Goal: Task Accomplishment & Management: Use online tool/utility

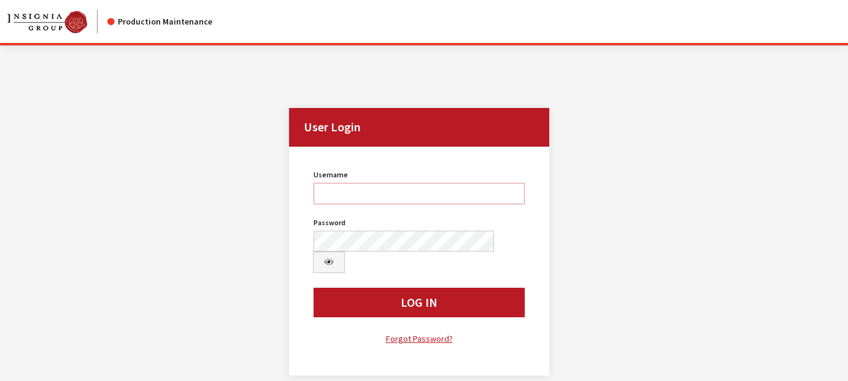
type input "rschmidt"
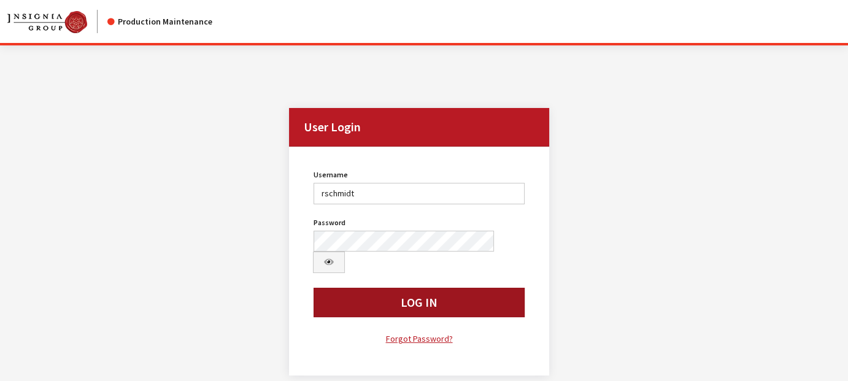
drag, startPoint x: 0, startPoint y: 0, endPoint x: 456, endPoint y: 272, distance: 530.8
click at [450, 288] on button "Log In" at bounding box center [418, 302] width 210 height 29
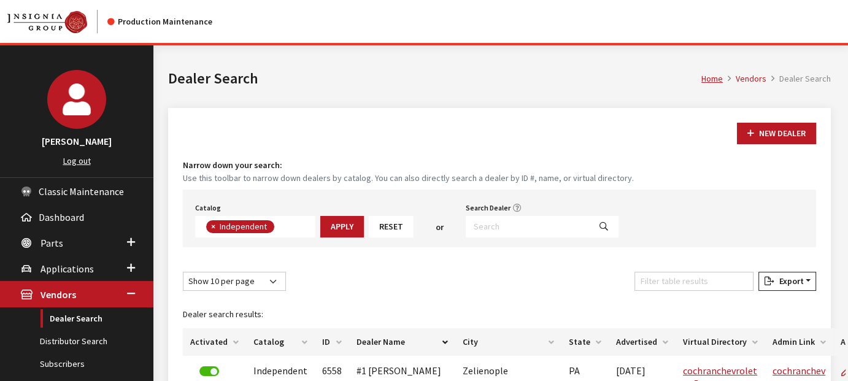
scroll to position [123, 0]
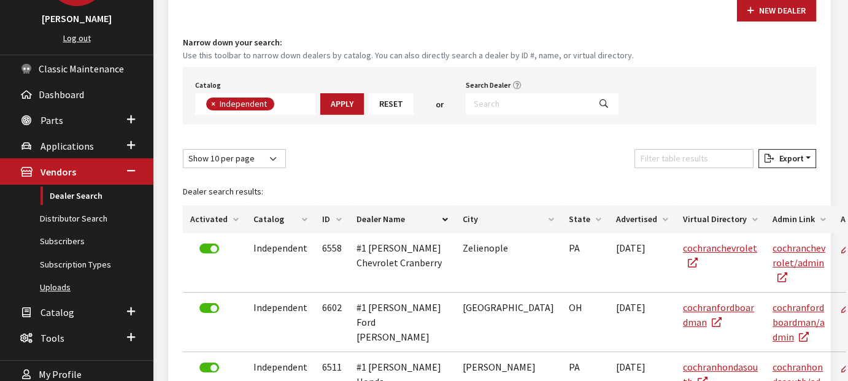
click at [55, 284] on link "Uploads" at bounding box center [76, 287] width 153 height 23
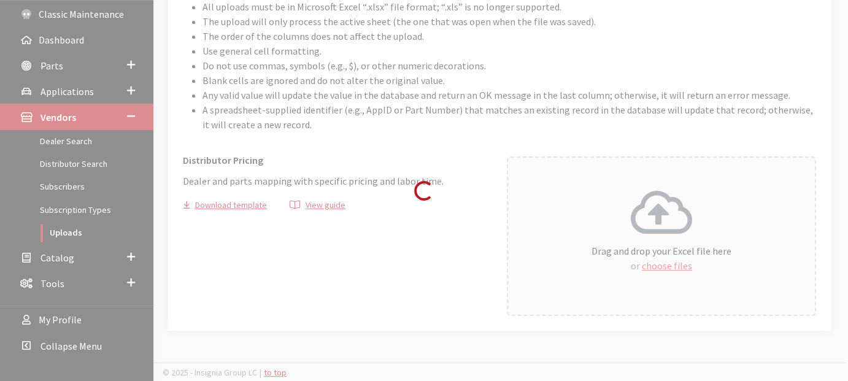
scroll to position [177, 0]
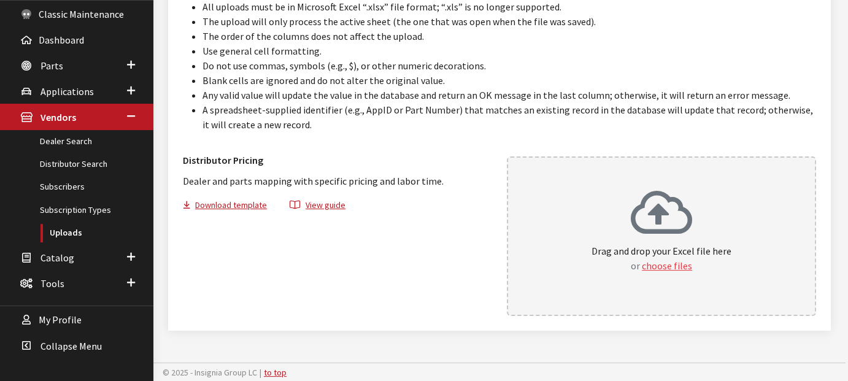
click at [656, 264] on button "choose files" at bounding box center [667, 265] width 50 height 15
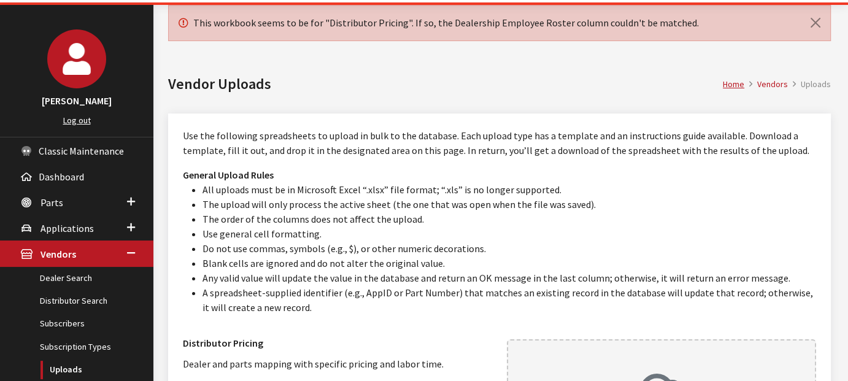
scroll to position [61, 0]
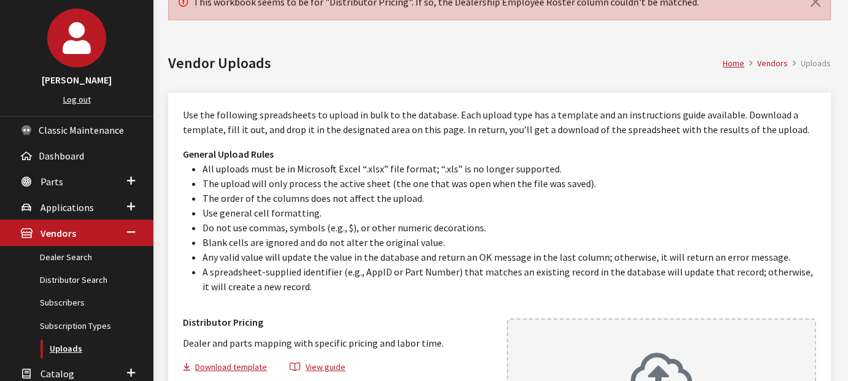
click at [65, 343] on link "Uploads" at bounding box center [76, 348] width 153 height 23
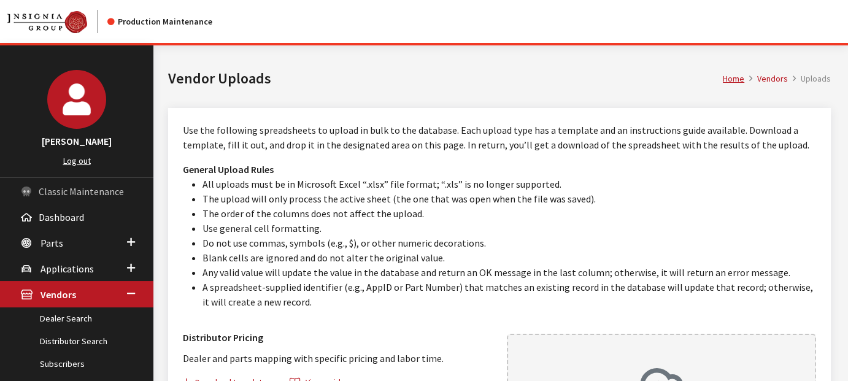
click at [72, 187] on span "Classic Maintenance" at bounding box center [81, 191] width 85 height 12
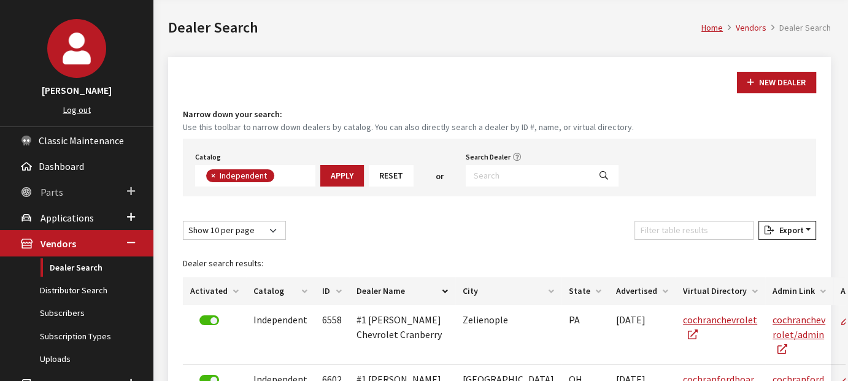
scroll to position [184, 0]
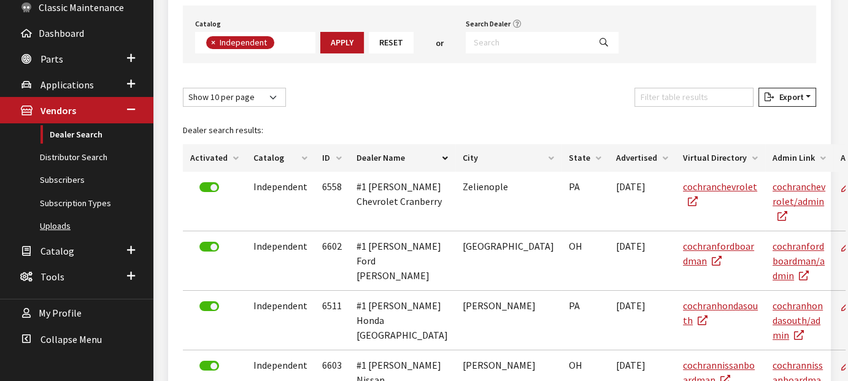
click at [61, 220] on link "Uploads" at bounding box center [76, 226] width 153 height 23
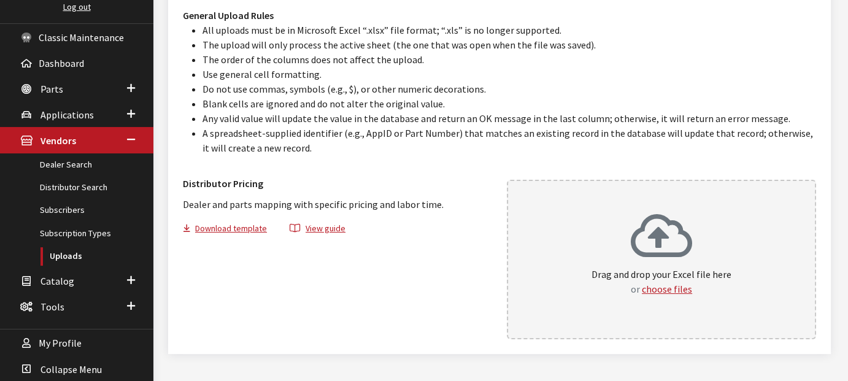
scroll to position [177, 0]
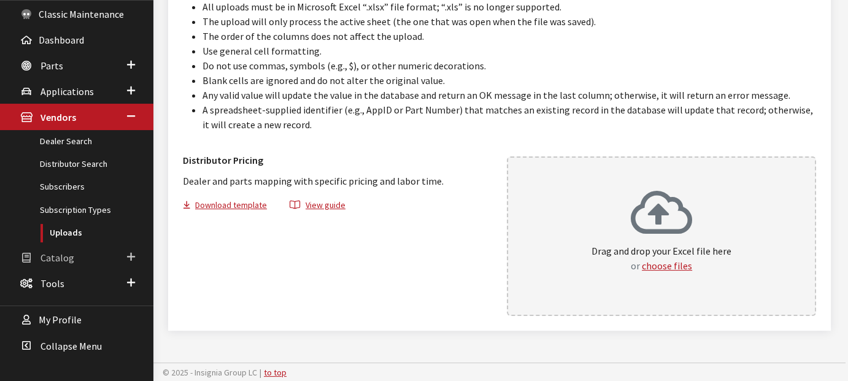
click at [55, 255] on span "Catalog" at bounding box center [57, 257] width 34 height 12
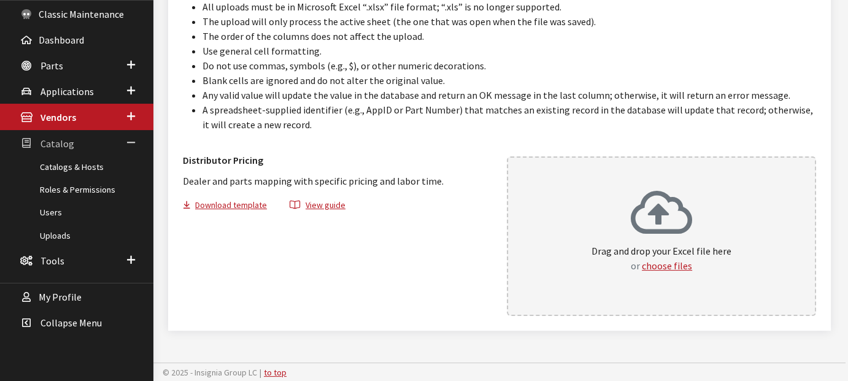
click at [62, 137] on span "Catalog" at bounding box center [57, 143] width 34 height 12
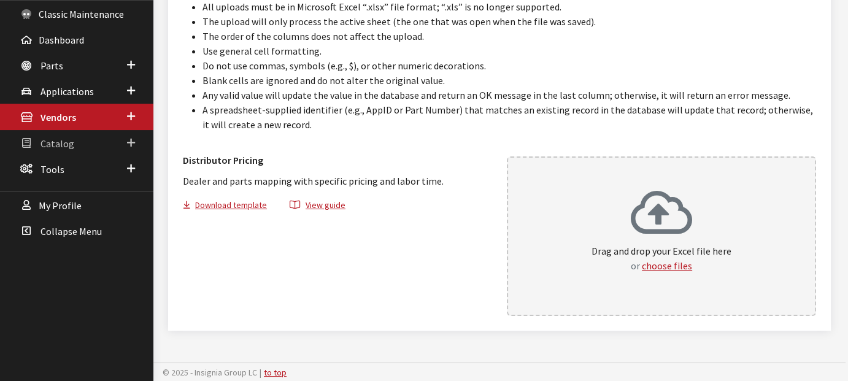
click at [61, 137] on span "Catalog" at bounding box center [57, 143] width 34 height 12
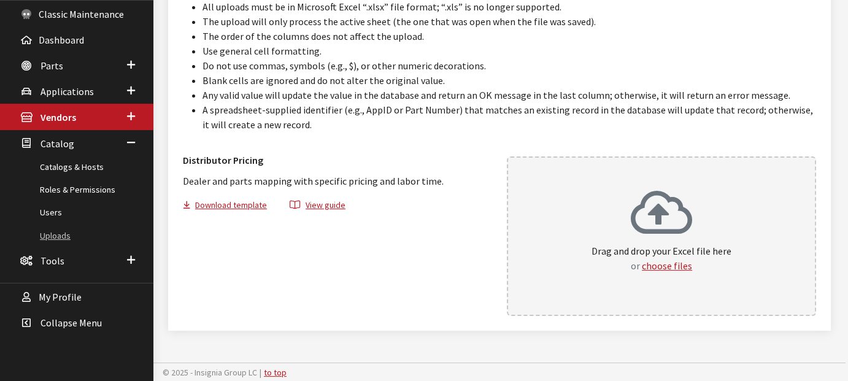
click at [55, 229] on link "Uploads" at bounding box center [76, 235] width 153 height 23
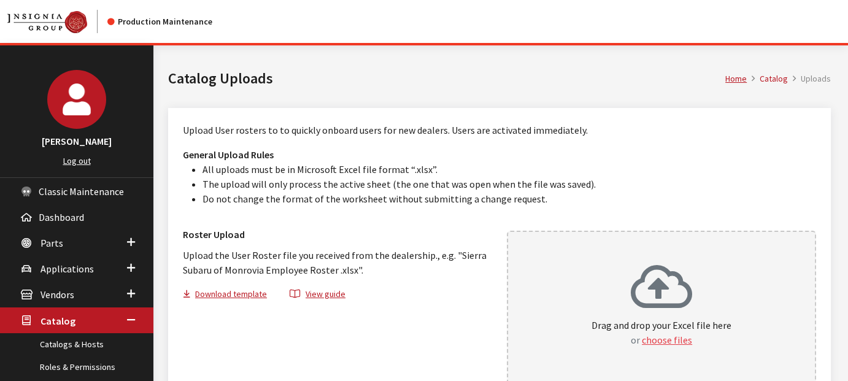
click at [675, 337] on button "choose files" at bounding box center [667, 339] width 50 height 15
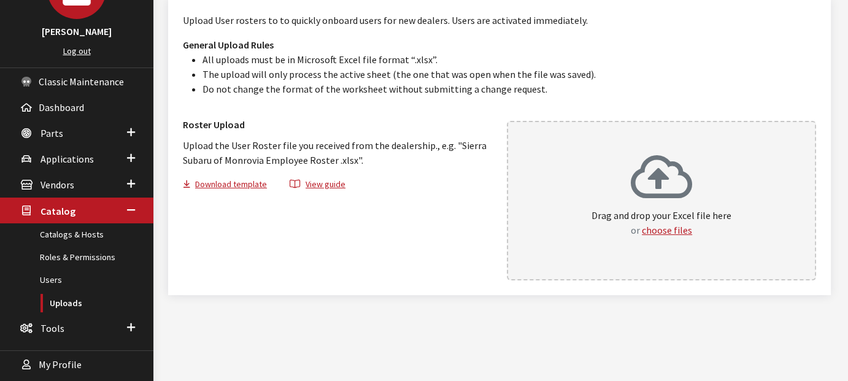
scroll to position [123, 0]
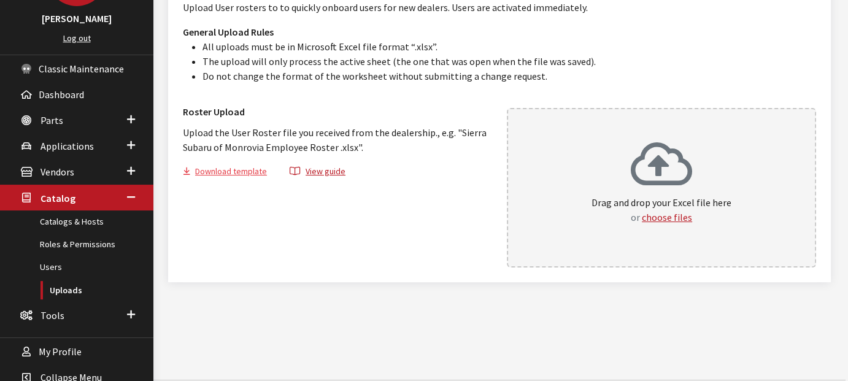
click at [244, 169] on button "Download template" at bounding box center [230, 173] width 94 height 18
